Goal: Navigation & Orientation: Go to known website

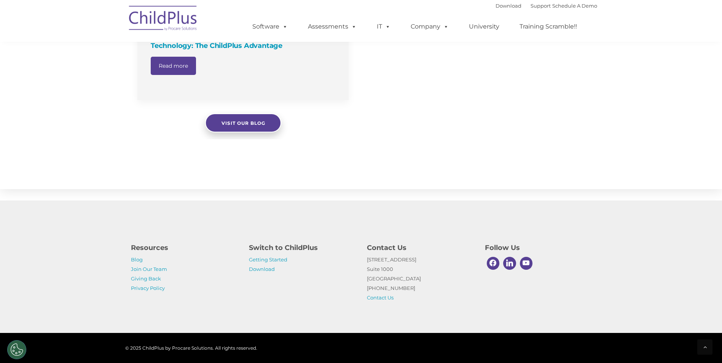
scroll to position [645, 0]
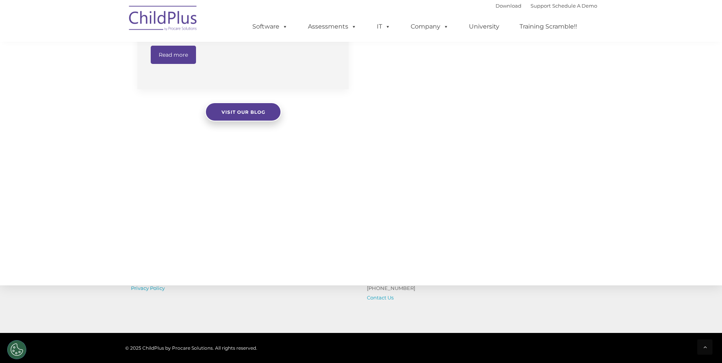
select select "MEDIUM"
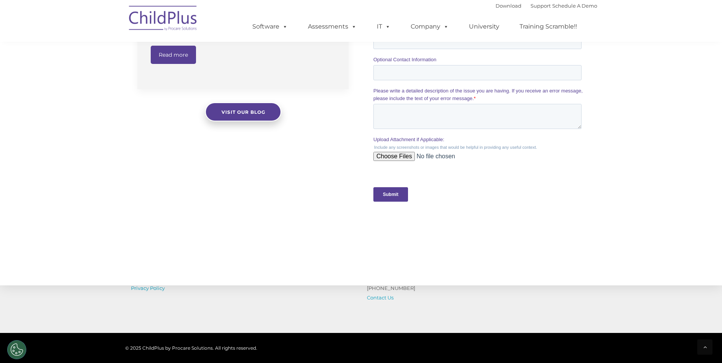
scroll to position [0, 0]
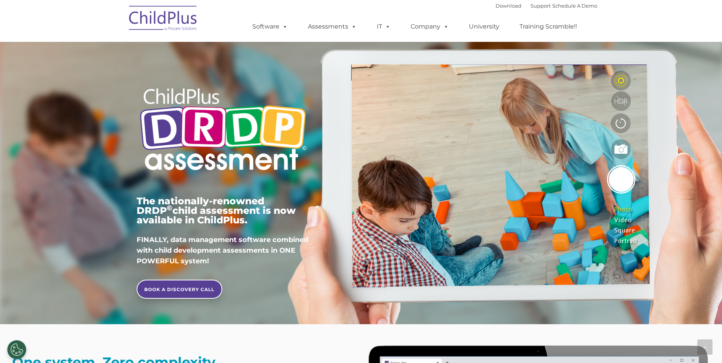
scroll to position [1392, 0]
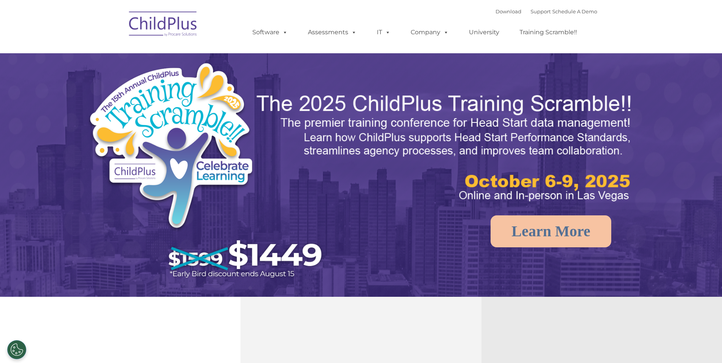
select select "MEDIUM"
